Goal: Find specific page/section: Find specific page/section

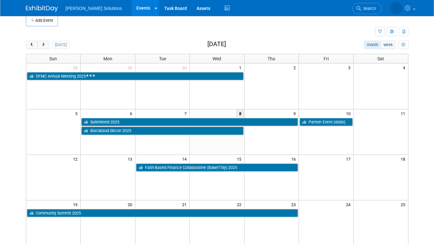
scroll to position [69, 0]
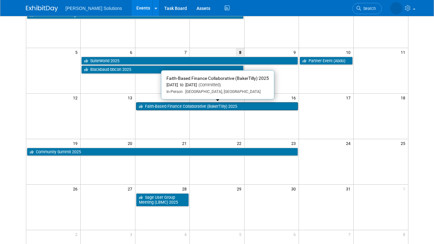
click at [167, 106] on link "Faith-Based Finance Collaborative (BakerTilly) 2025" at bounding box center [217, 106] width 162 height 8
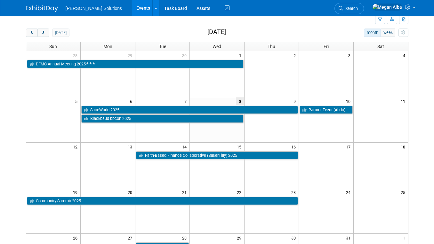
scroll to position [0, 0]
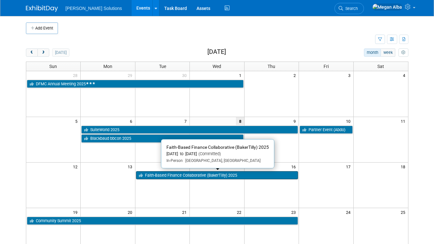
click at [187, 173] on link "Faith-Based Finance Collaborative (BakerTilly) 2025" at bounding box center [217, 175] width 162 height 8
